Goal: Complete application form: Complete application form

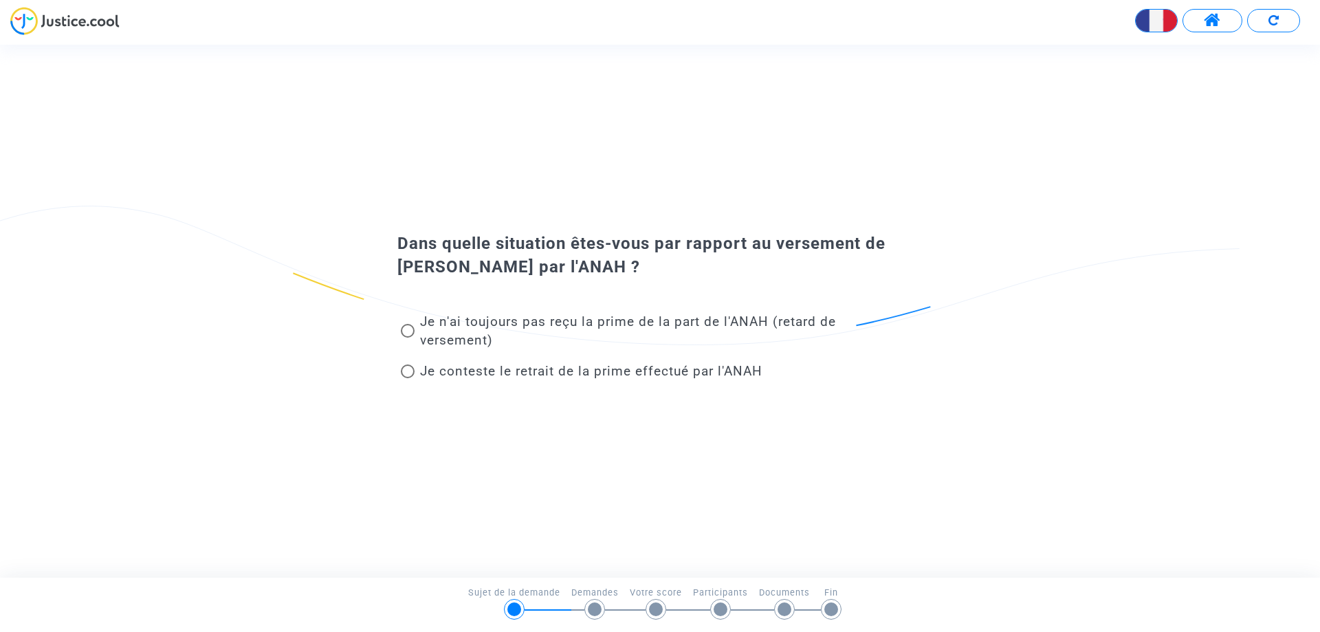
click at [406, 331] on span at bounding box center [408, 331] width 14 height 14
click at [407, 338] on input "Je n'ai toujours pas reçu la prime de la part de l'ANAH (retard de versement)" at bounding box center [407, 338] width 1 height 1
radio input "true"
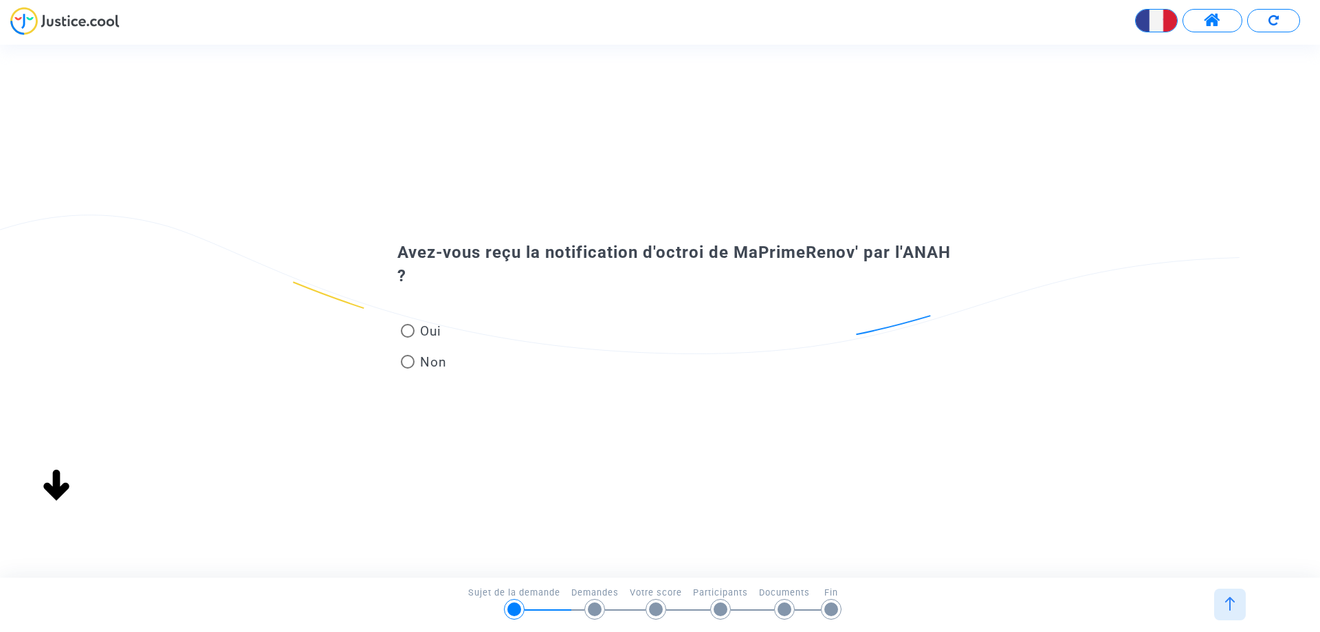
click at [406, 329] on span at bounding box center [408, 331] width 14 height 14
click at [407, 338] on input "Oui" at bounding box center [407, 338] width 1 height 1
radio input "true"
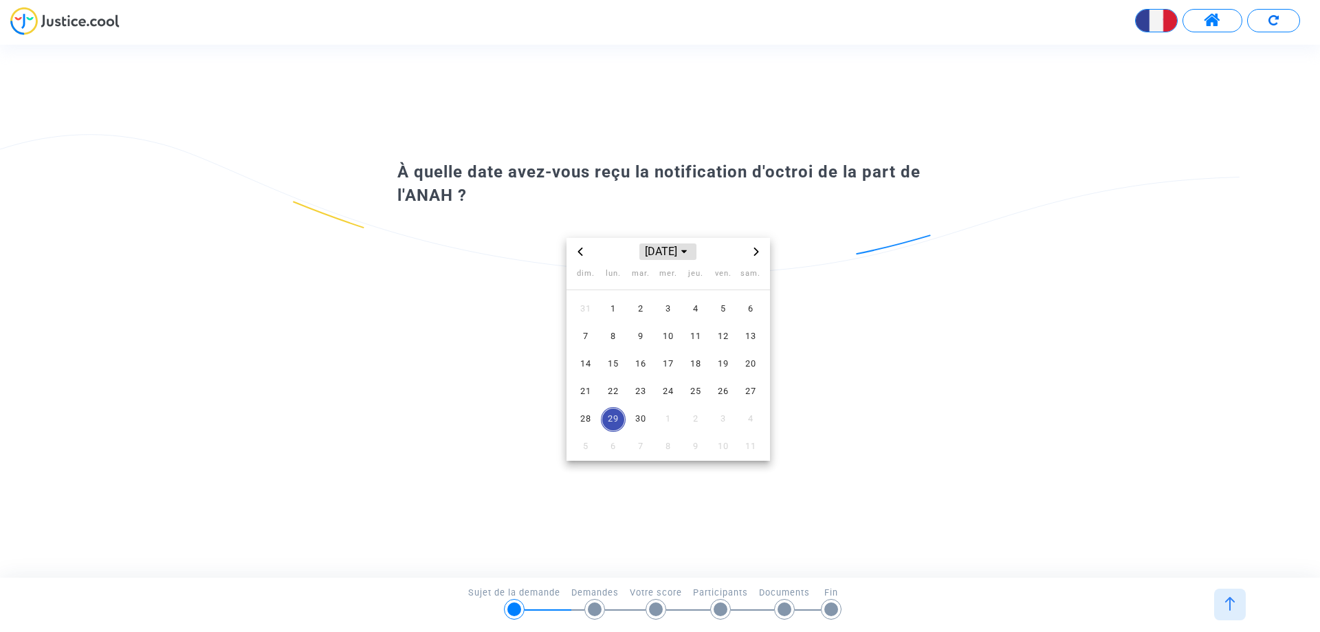
click at [674, 250] on span "[DATE]" at bounding box center [668, 251] width 56 height 17
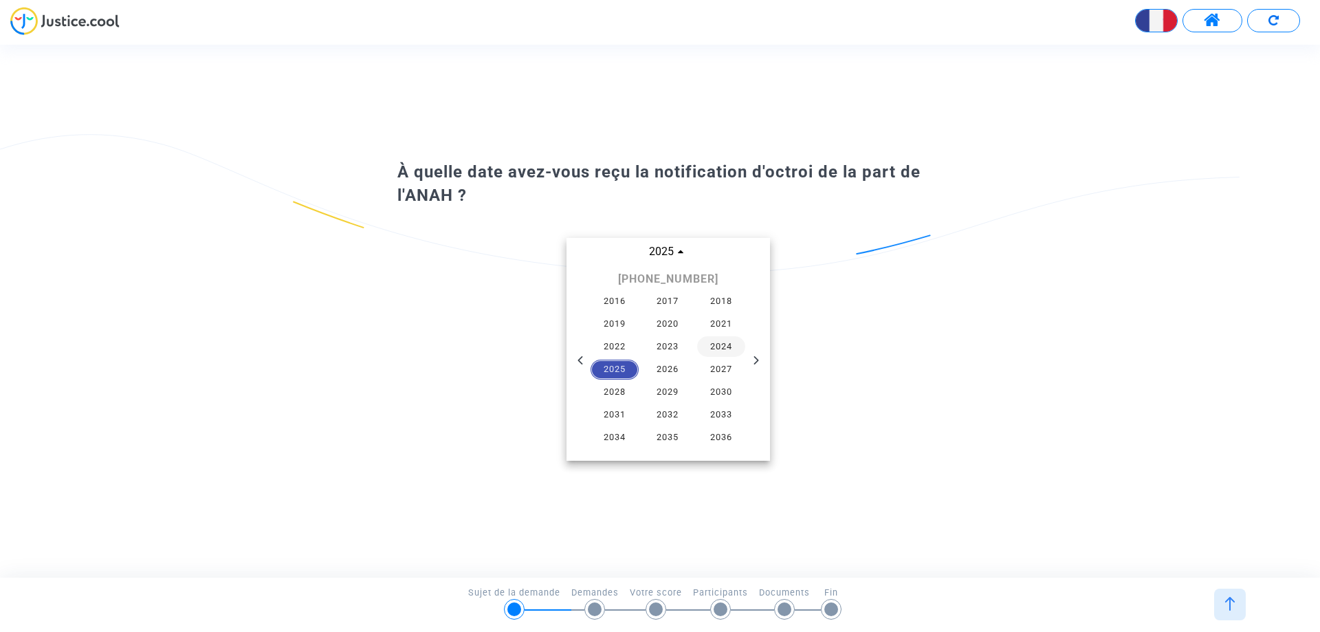
click at [729, 352] on span "2024" at bounding box center [721, 346] width 48 height 21
click at [595, 335] on span "juil." at bounding box center [604, 340] width 58 height 25
click at [643, 393] on span "23" at bounding box center [641, 392] width 25 height 25
click at [400, 334] on div "juil. 2024 dim. lun. mar. mer. jeu. ven. sam. 30 1 2 3 4 5 6 7 8 9 10 11 12 13 …" at bounding box center [668, 349] width 541 height 223
click at [638, 388] on span "23" at bounding box center [641, 392] width 25 height 25
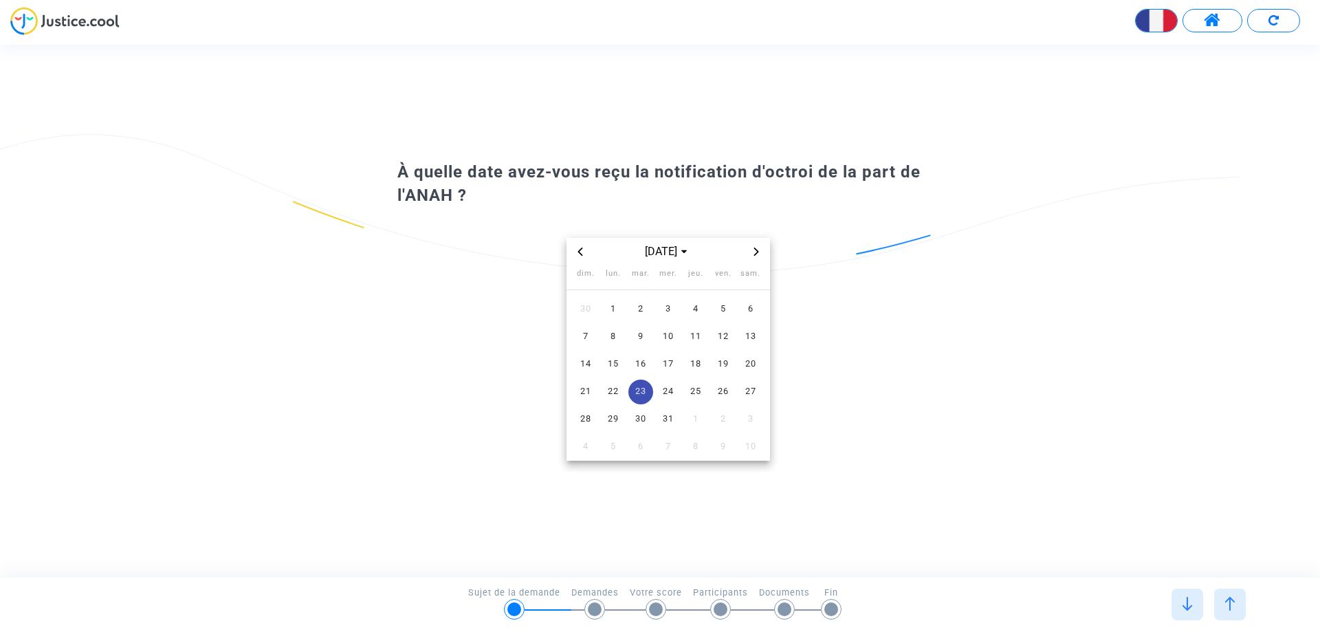
click at [938, 444] on div "juil. 2024 dim. lun. mar. mer. jeu. ven. sam. 30 1 2 3 4 5 6 7 8 9 10 11 12 13 …" at bounding box center [668, 349] width 541 height 223
click at [1209, 21] on span at bounding box center [1212, 21] width 17 height 18
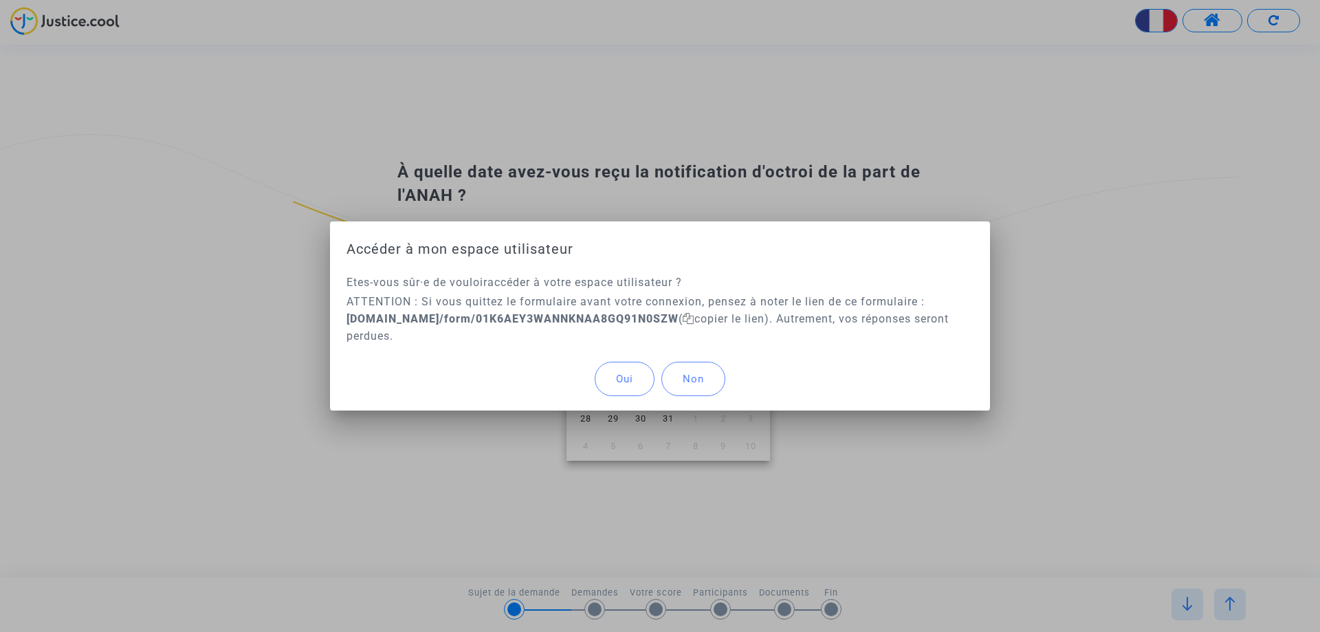
click at [638, 380] on button "Oui" at bounding box center [625, 379] width 60 height 34
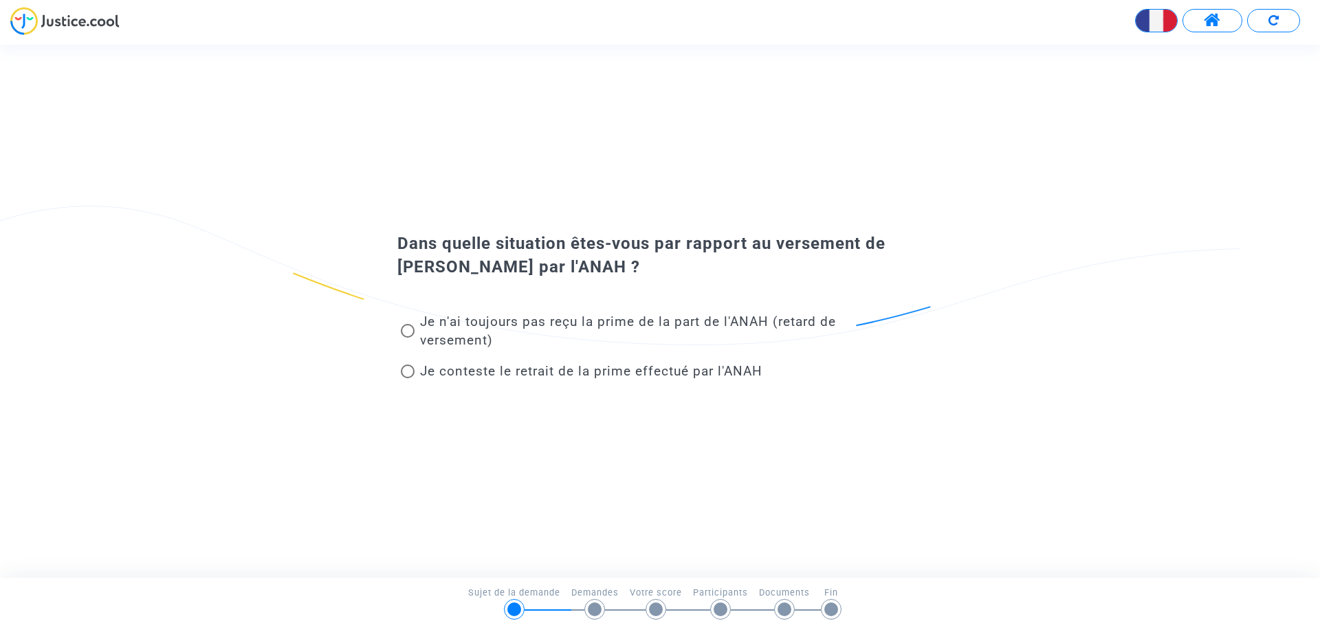
click at [401, 326] on span at bounding box center [408, 331] width 14 height 14
click at [407, 338] on input "Je n'ai toujours pas reçu la prime de la part de l'ANAH (retard de versement)" at bounding box center [407, 338] width 1 height 1
radio input "true"
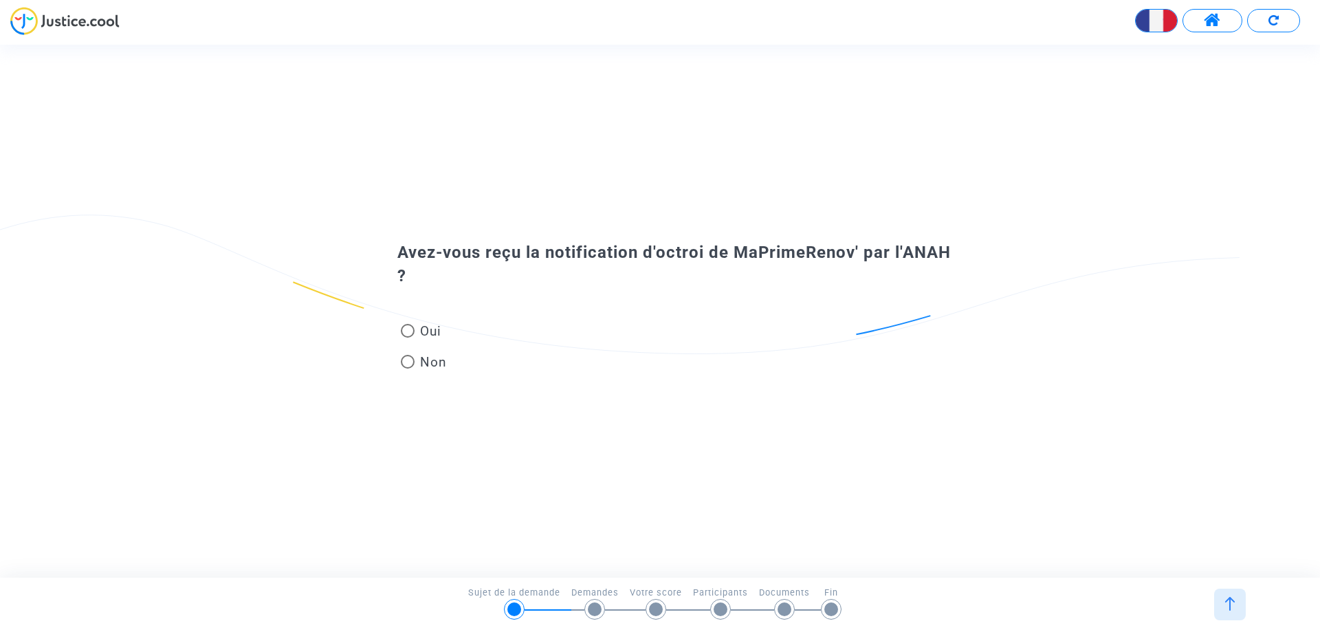
click at [397, 331] on div "Oui Non" at bounding box center [660, 334] width 594 height 92
click at [418, 331] on span "Oui" at bounding box center [428, 331] width 27 height 19
click at [408, 338] on input "Oui" at bounding box center [407, 338] width 1 height 1
radio input "true"
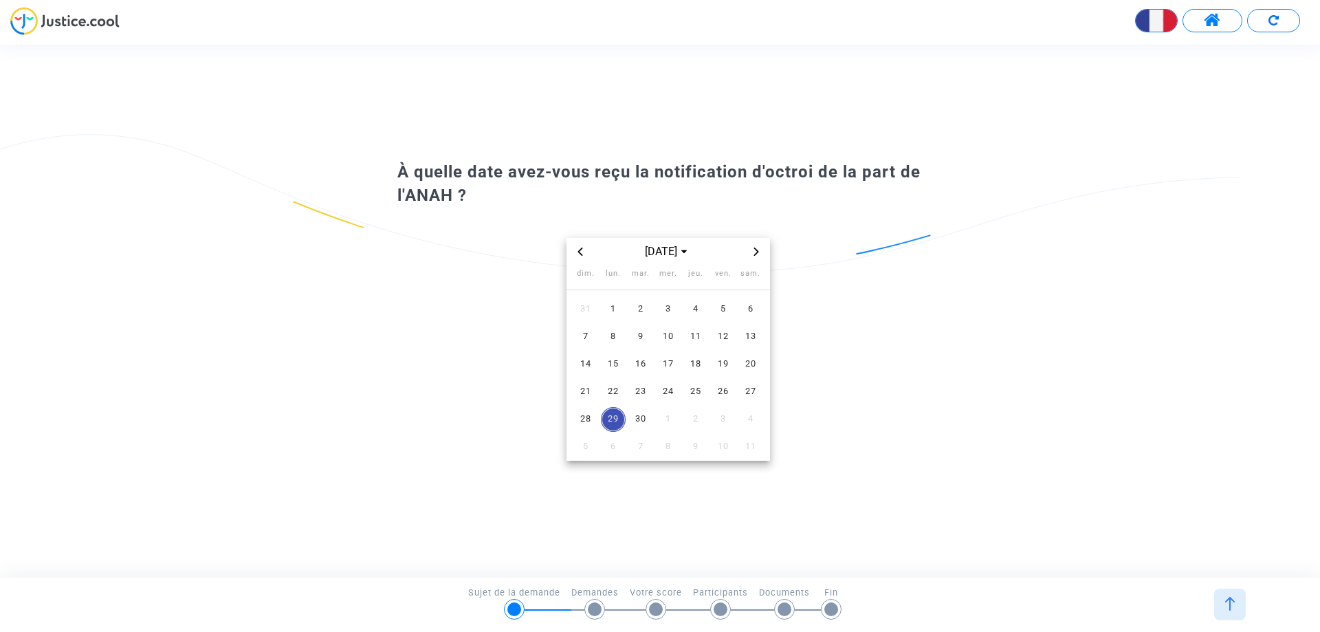
click at [587, 257] on span "Previous month" at bounding box center [580, 251] width 17 height 17
click at [584, 253] on icon "Previous month" at bounding box center [580, 252] width 8 height 8
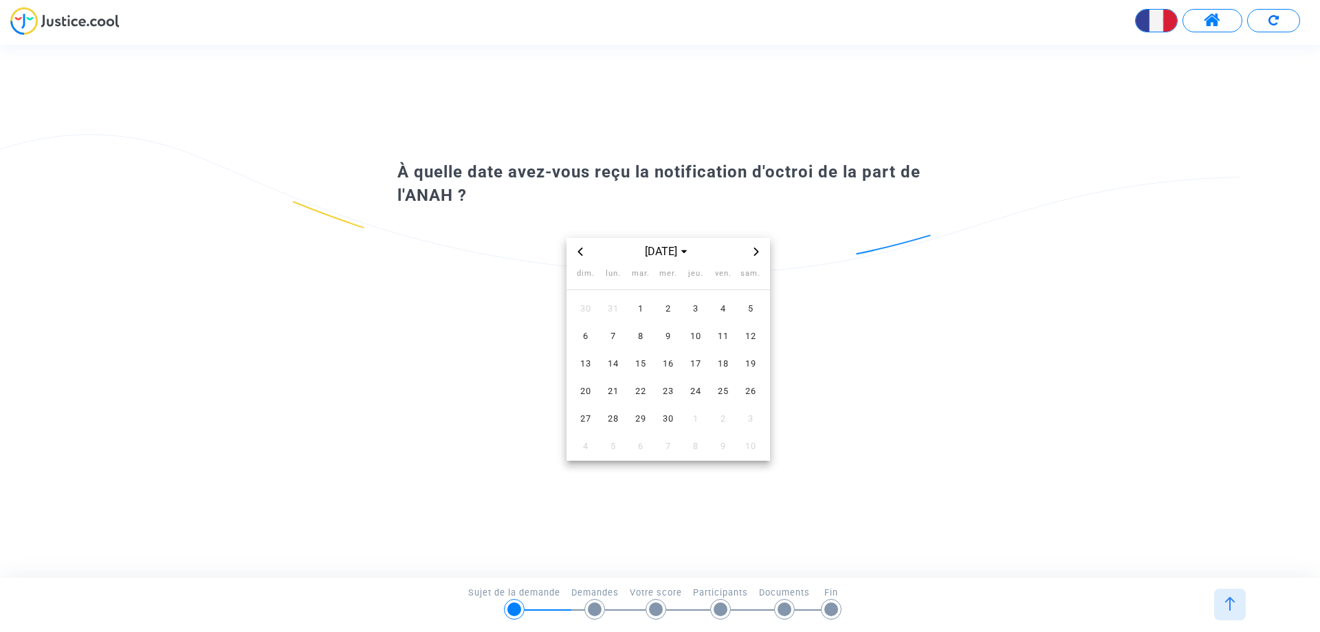
click at [584, 253] on icon "Previous month" at bounding box center [580, 252] width 8 height 8
click at [582, 250] on icon "Previous month" at bounding box center [580, 252] width 8 height 8
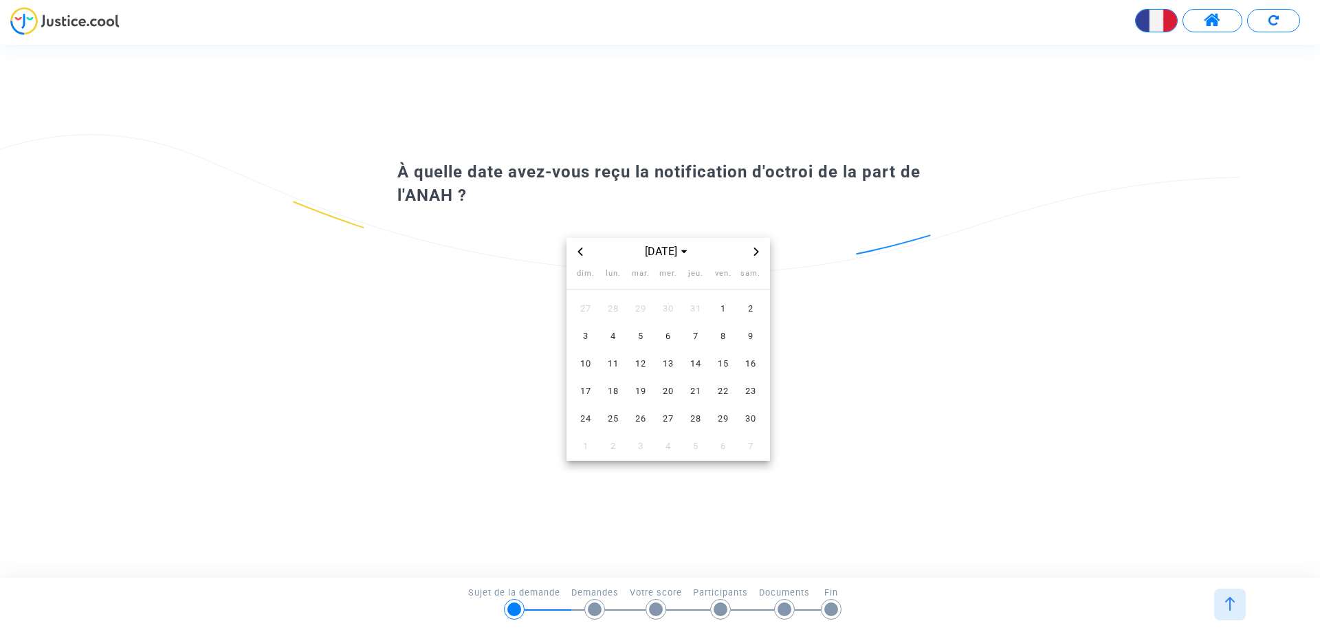
click at [582, 250] on icon "Previous month" at bounding box center [580, 252] width 8 height 8
click at [636, 391] on span "23" at bounding box center [641, 392] width 25 height 25
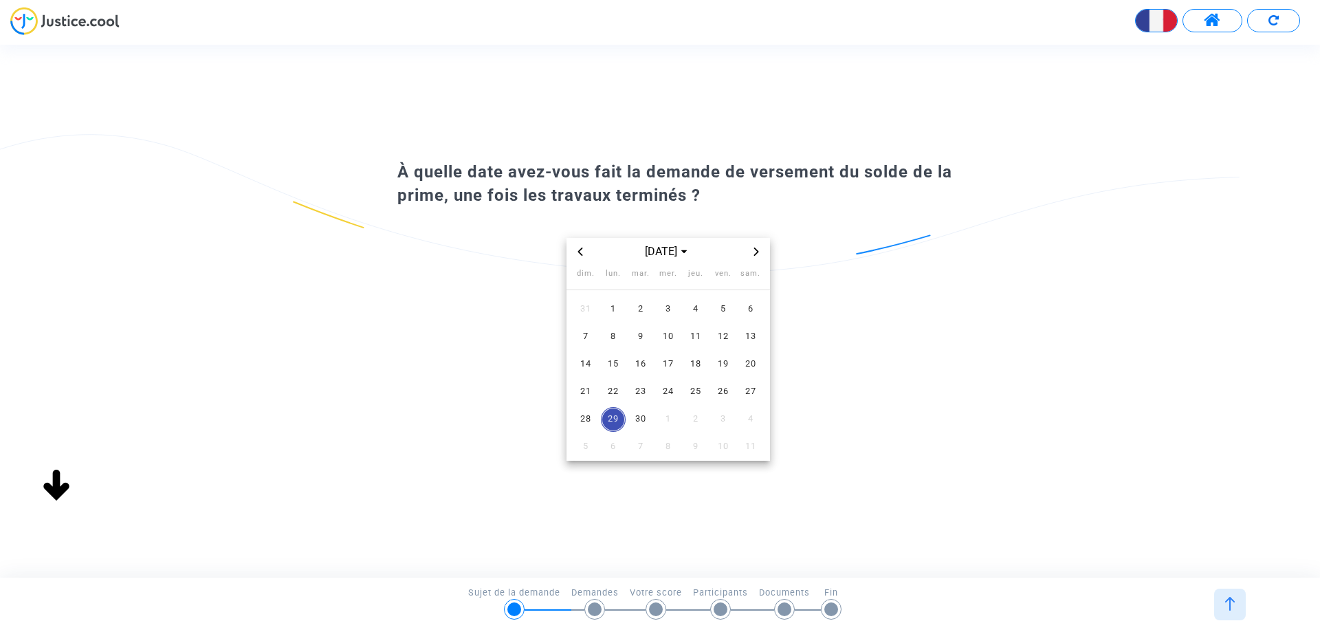
click at [582, 248] on icon "Previous month" at bounding box center [580, 252] width 8 height 8
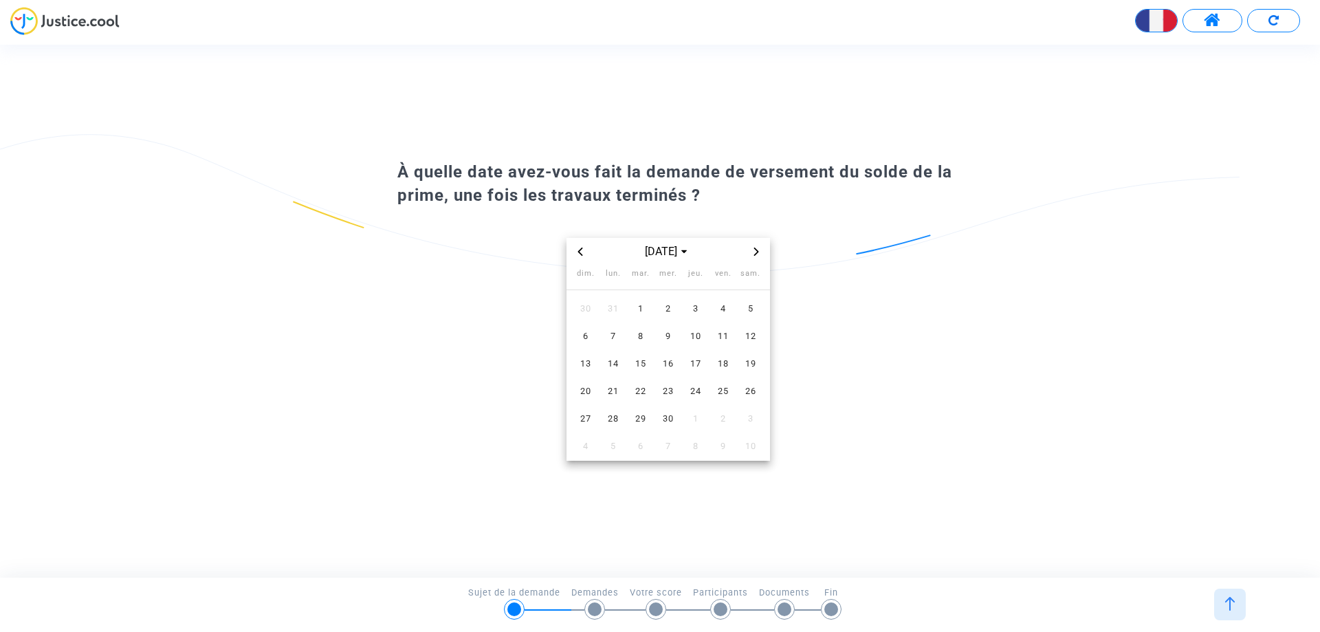
click at [582, 248] on icon "Previous month" at bounding box center [580, 252] width 8 height 8
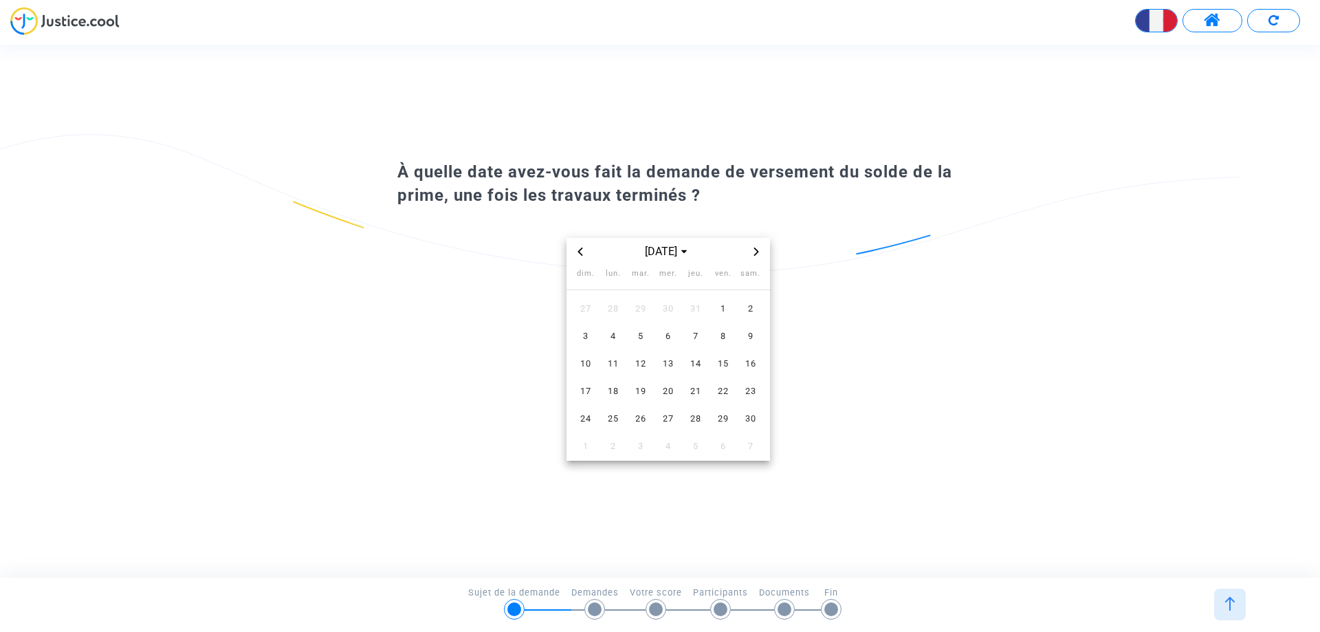
click at [582, 248] on icon "Previous month" at bounding box center [580, 252] width 8 height 8
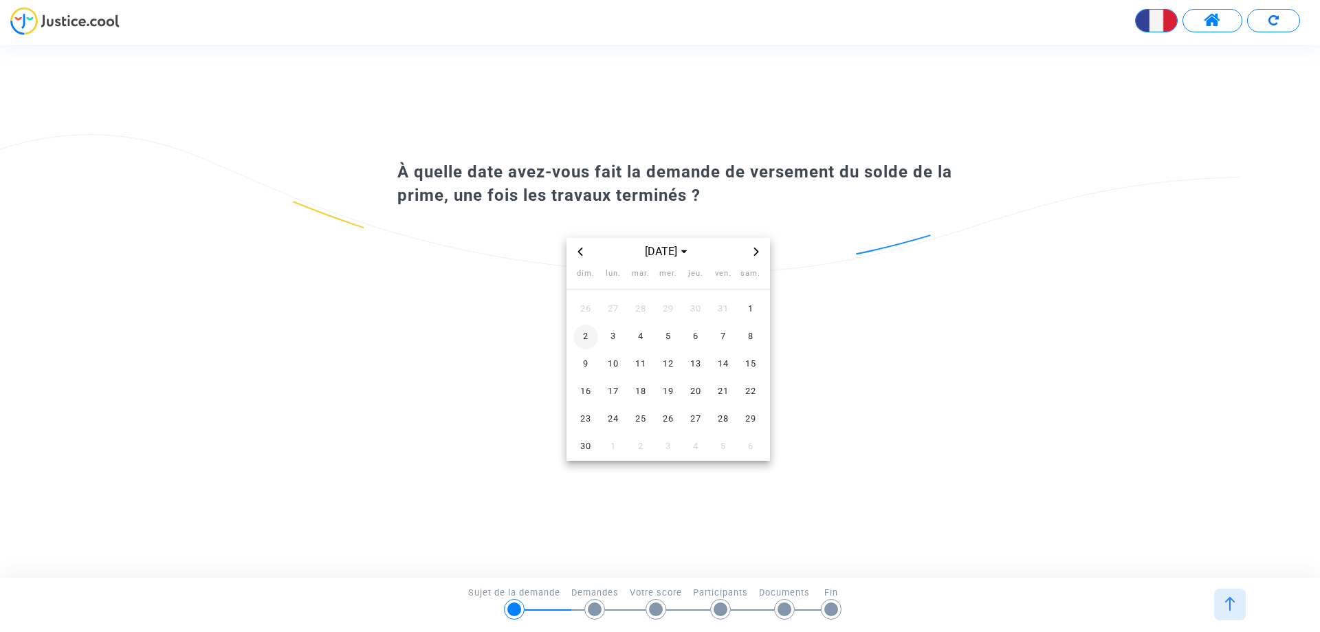
click at [587, 334] on span "2" at bounding box center [586, 337] width 25 height 25
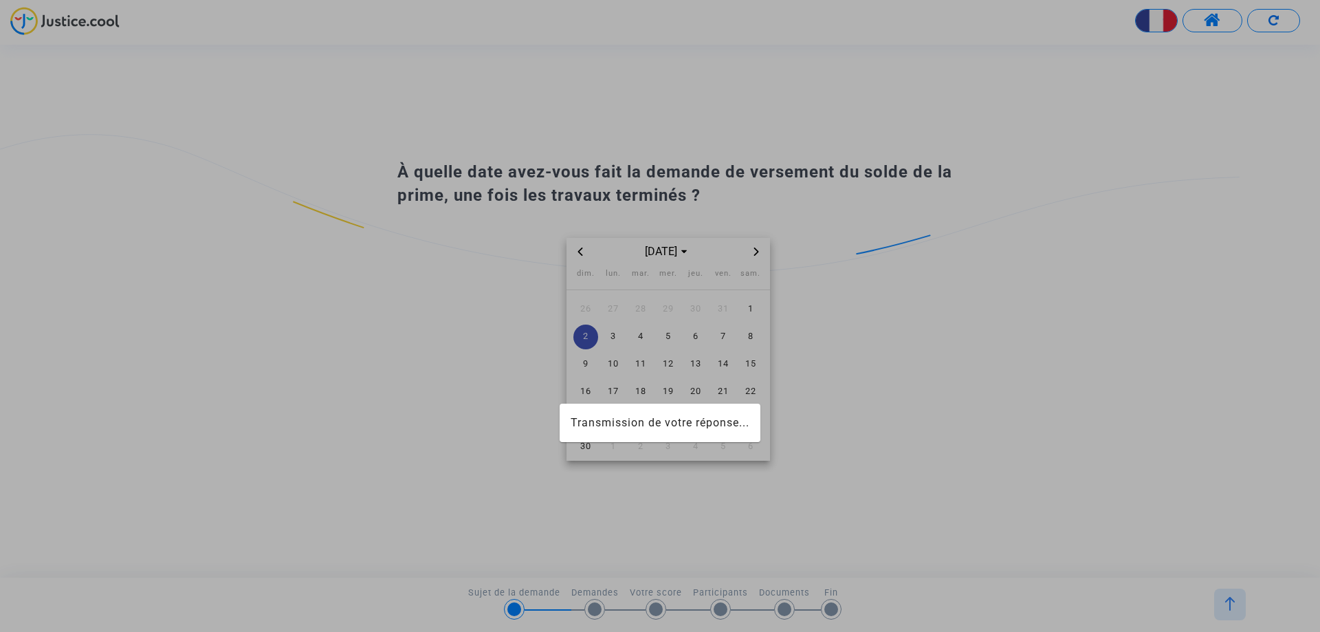
click at [1216, 567] on div at bounding box center [660, 316] width 1320 height 632
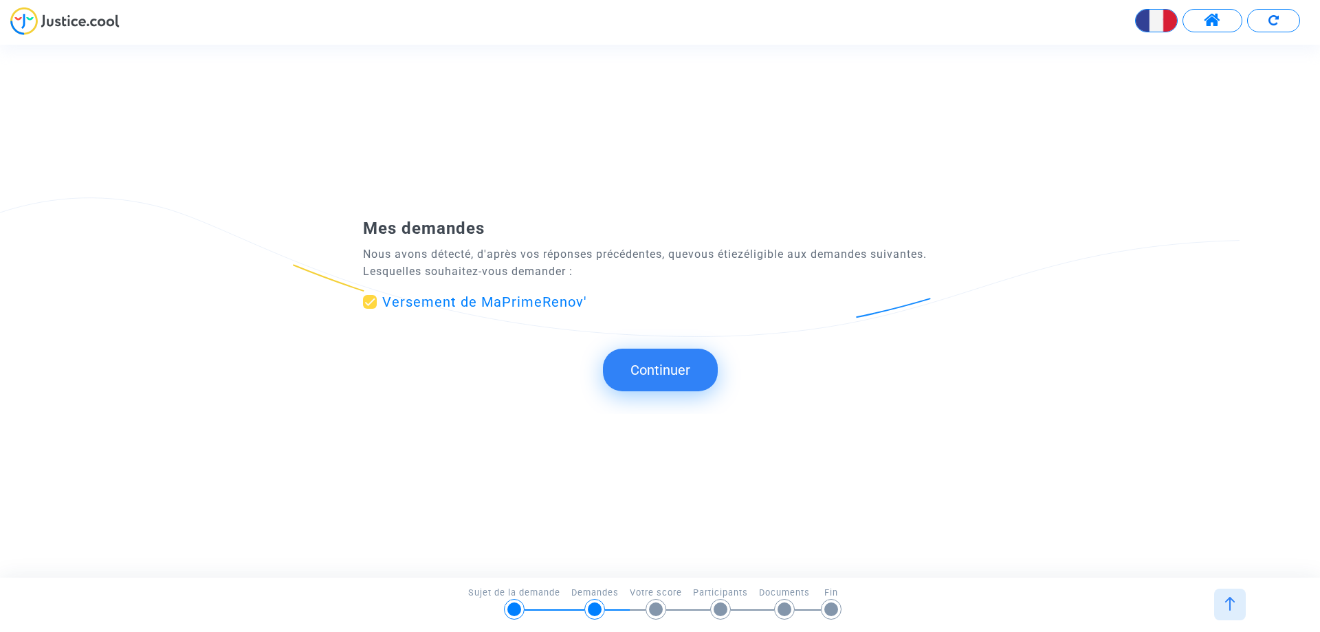
click at [695, 367] on button "Continuer" at bounding box center [660, 370] width 115 height 43
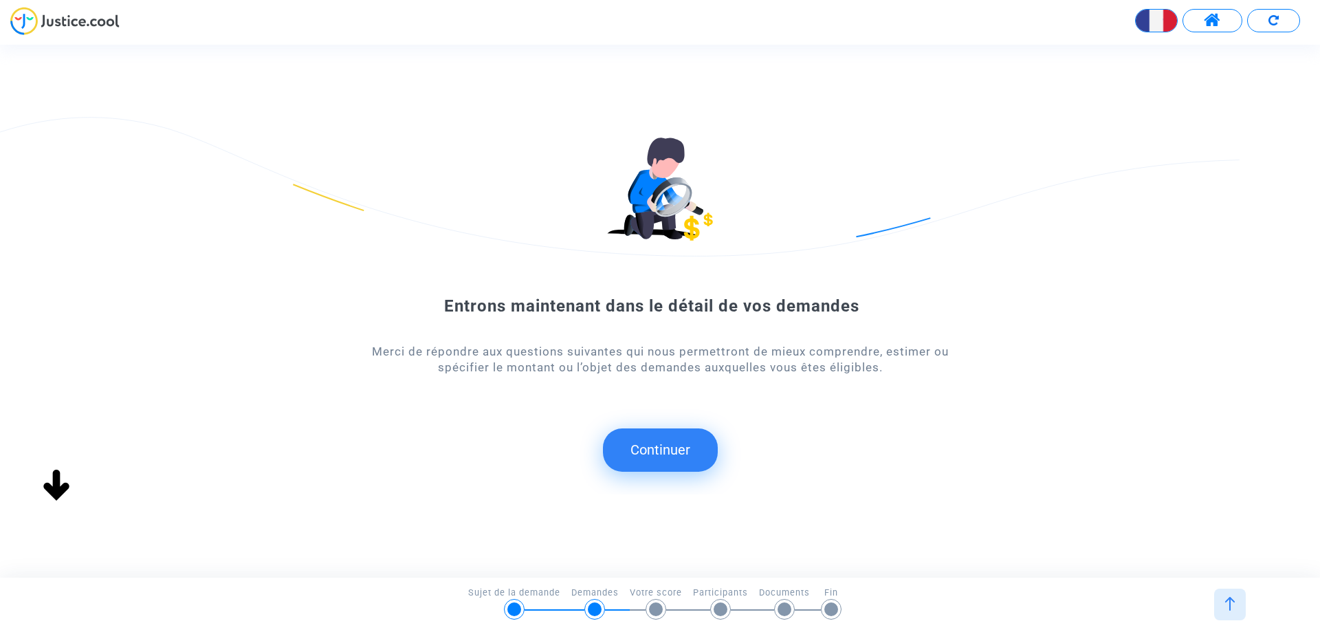
click at [682, 456] on button "Continuer" at bounding box center [660, 449] width 115 height 43
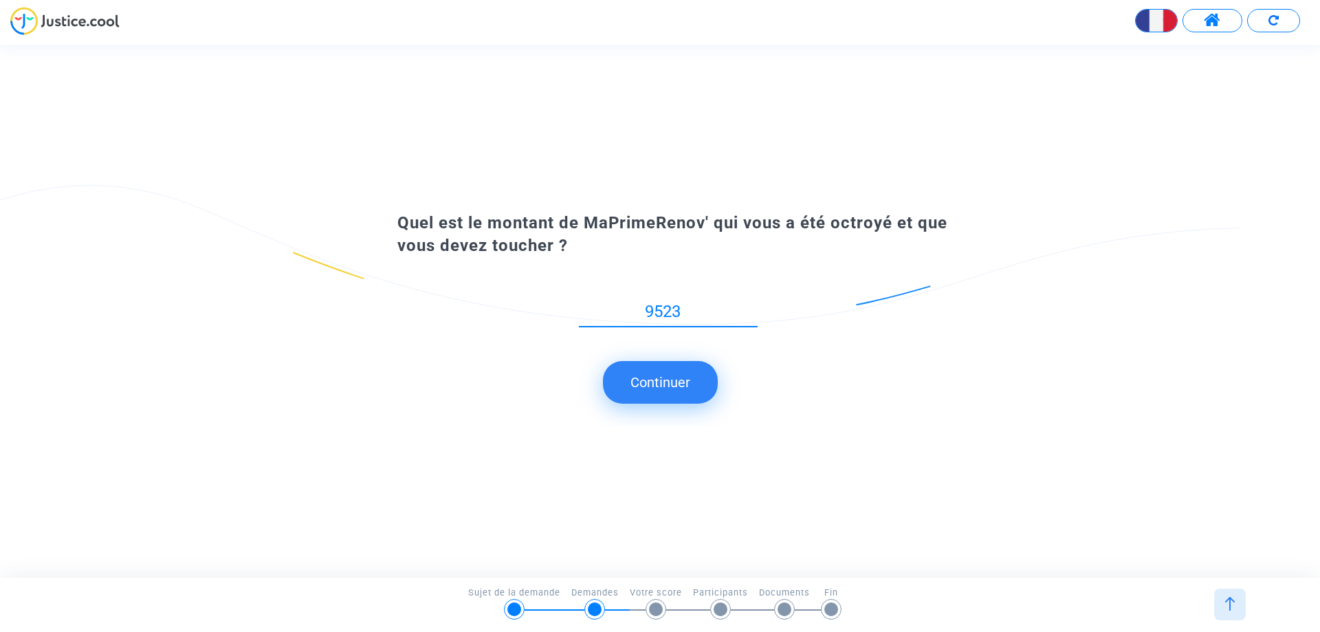
type input "9523"
click at [658, 366] on button "Continuer" at bounding box center [660, 382] width 115 height 43
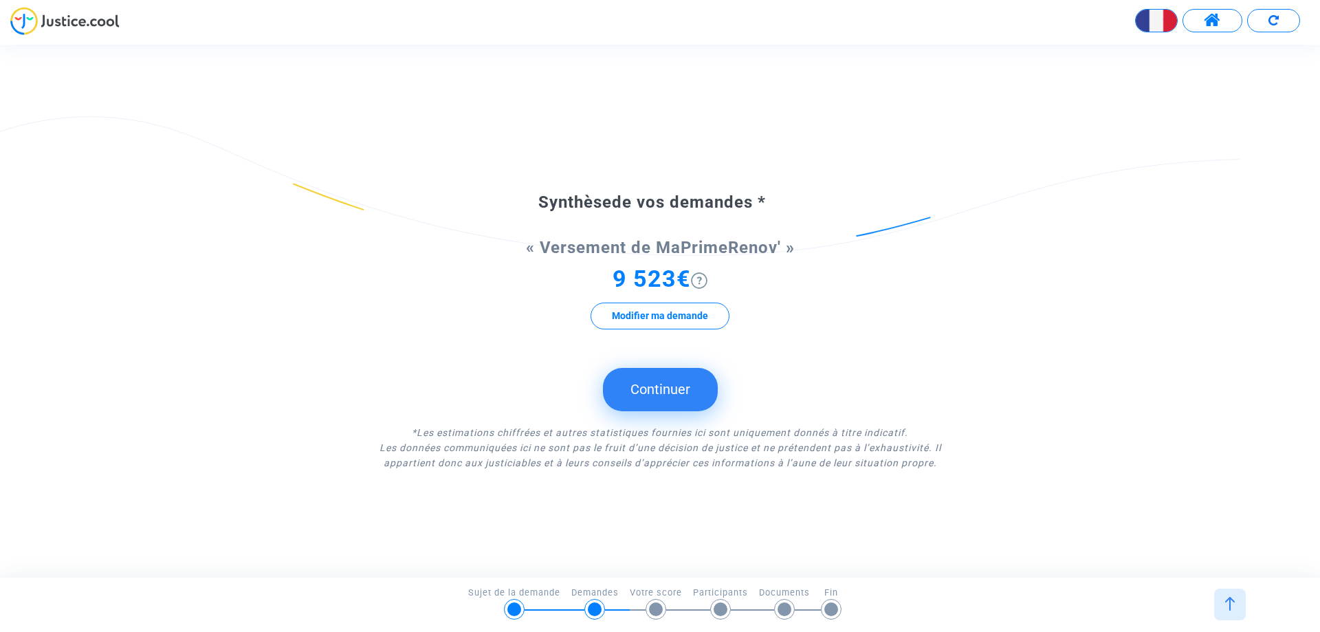
click at [657, 382] on button "Continuer" at bounding box center [660, 389] width 115 height 43
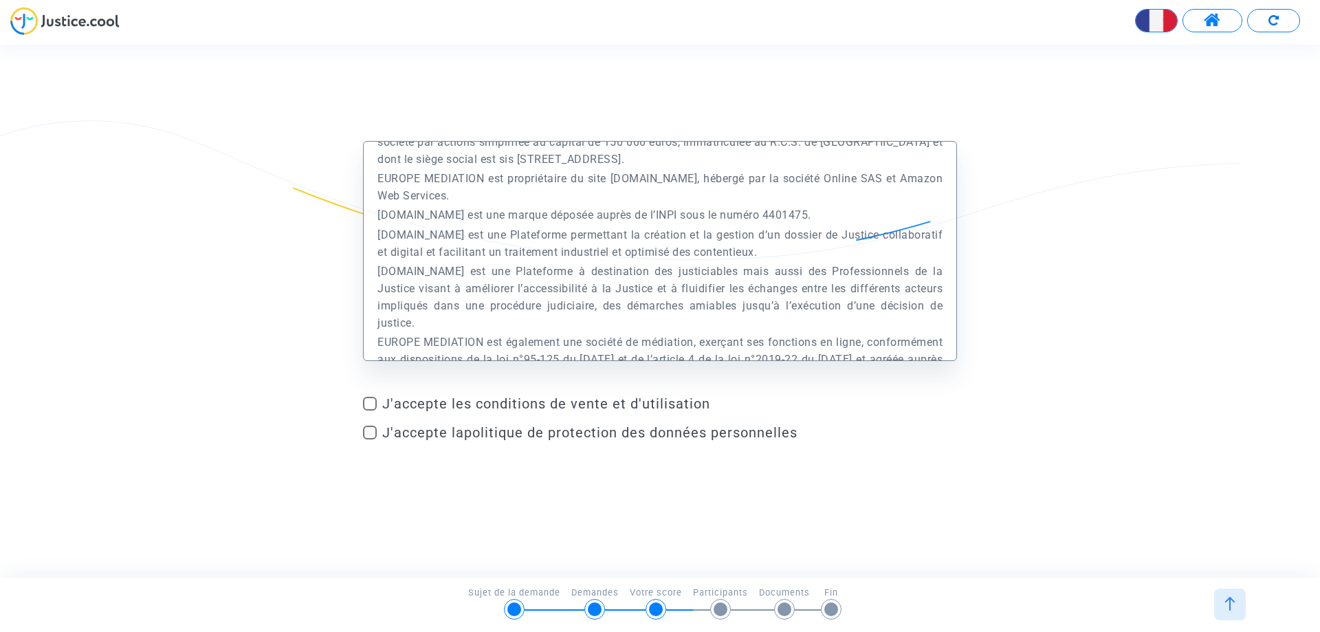
scroll to position [138, 0]
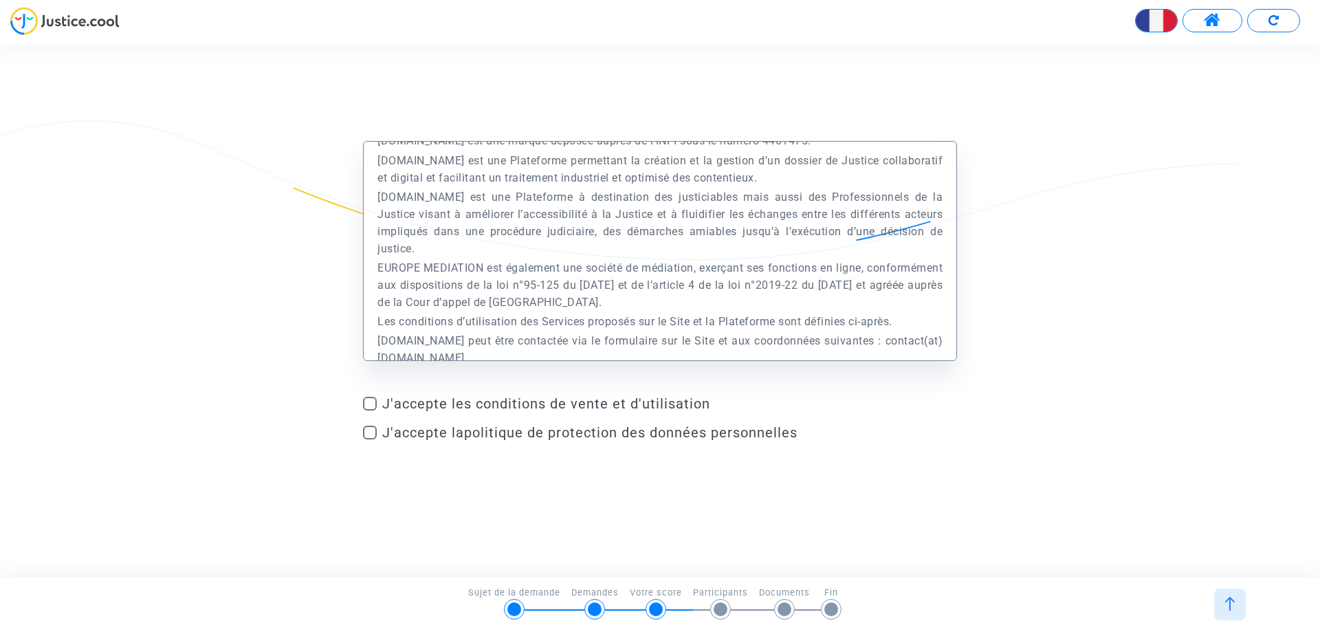
click at [367, 395] on form "Préambule Le présent Site est édité et exploité par la société Europe Médiation…" at bounding box center [660, 293] width 594 height 305
click at [378, 427] on label "J'accepte la politique de protection des données personnelles" at bounding box center [660, 432] width 594 height 17
click at [370, 439] on input "J'accepte la politique de protection des données personnelles" at bounding box center [369, 439] width 1 height 1
checkbox input "true"
click at [373, 406] on span at bounding box center [370, 404] width 14 height 14
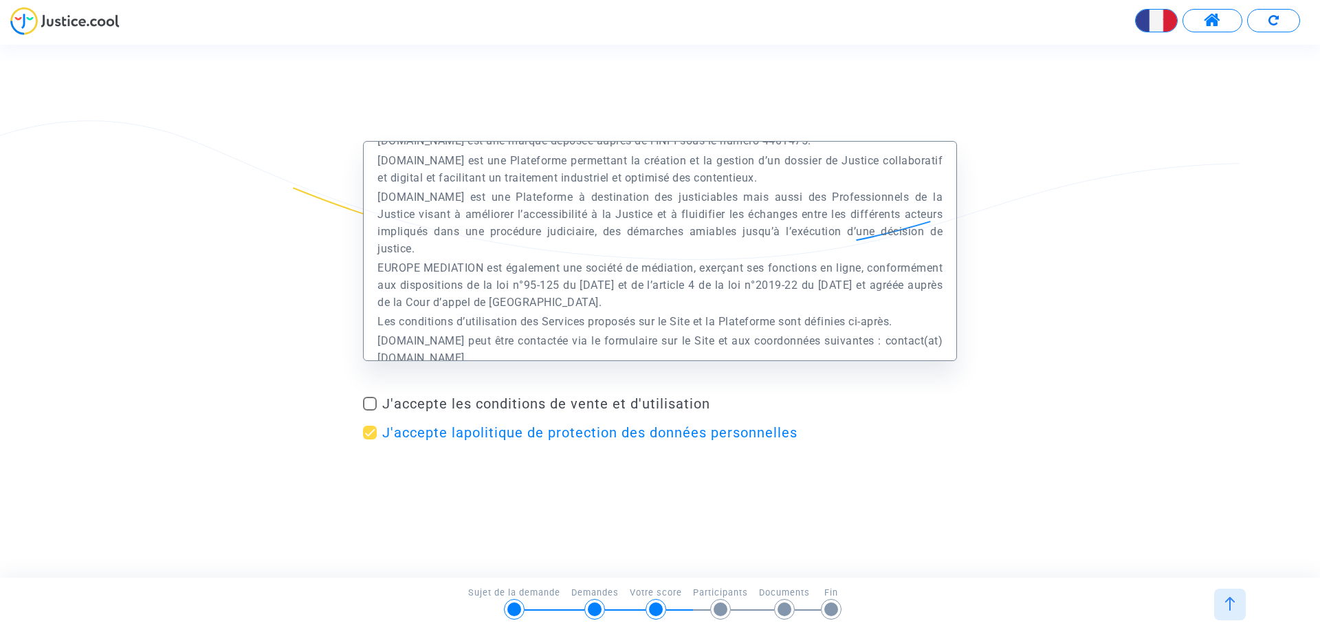
click at [370, 411] on input "J'accepte les conditions de vente et d'utilisation" at bounding box center [369, 411] width 1 height 1
checkbox input "true"
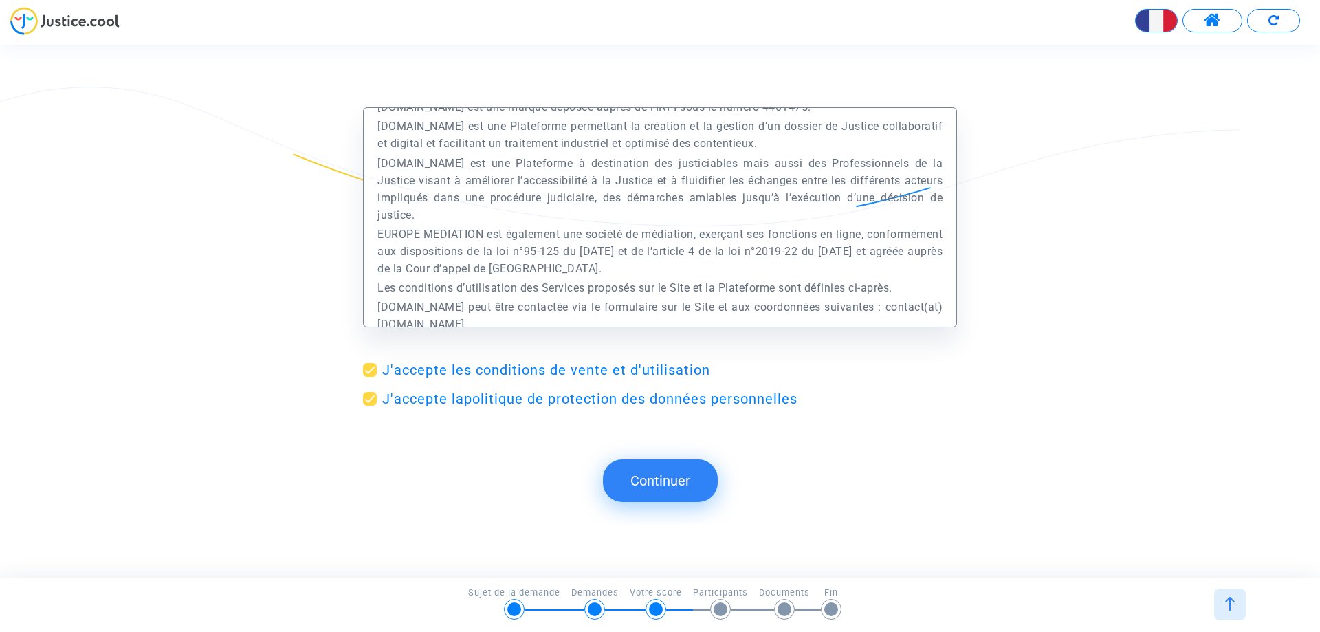
click at [649, 474] on button "Continuer" at bounding box center [660, 480] width 115 height 43
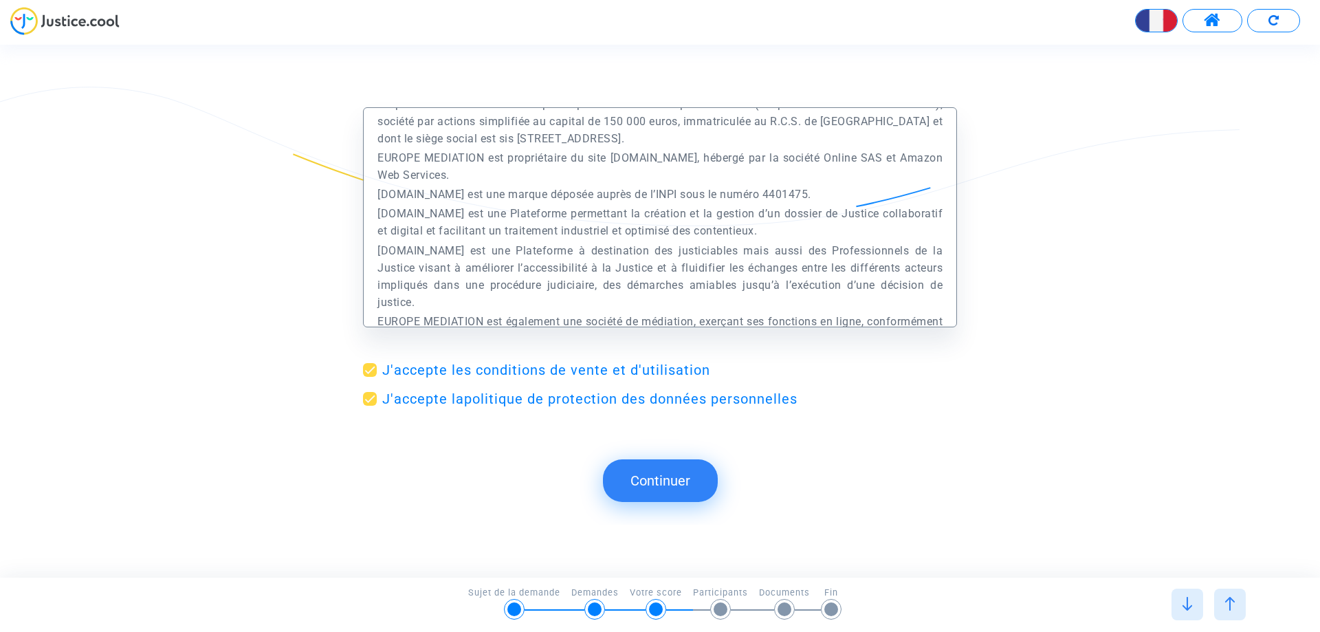
scroll to position [0, 0]
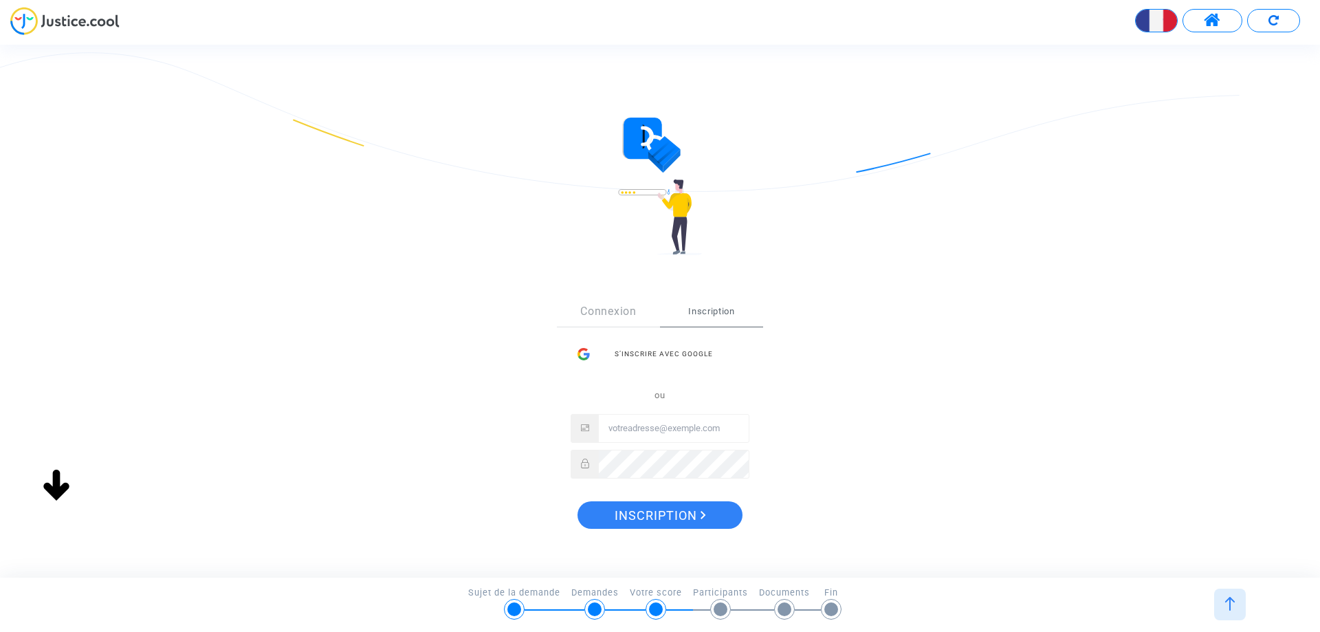
click at [1212, 22] on span at bounding box center [1212, 21] width 17 height 18
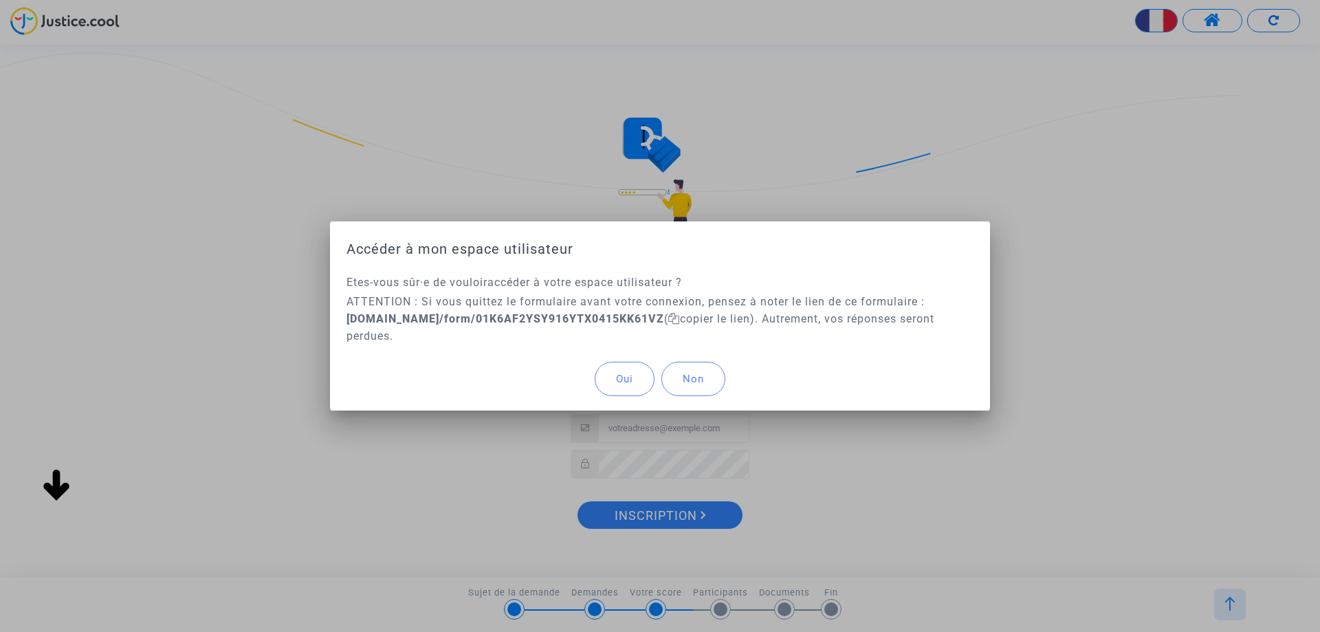
click at [646, 384] on button "Oui" at bounding box center [625, 379] width 60 height 34
